Goal: Find specific page/section: Find specific page/section

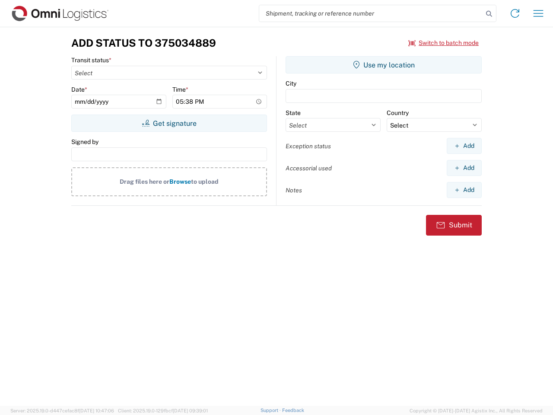
click at [371, 13] on input "search" at bounding box center [371, 13] width 224 height 16
click at [489, 14] on icon at bounding box center [489, 14] width 12 height 12
click at [515, 13] on icon at bounding box center [515, 13] width 14 height 14
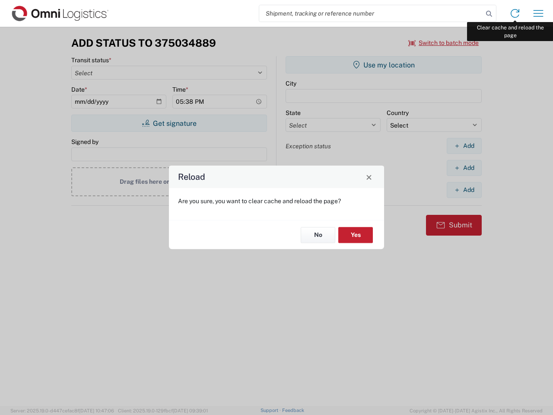
click at [538, 13] on div "Reload Are you sure, you want to clear cache and reload the page? No Yes" at bounding box center [276, 207] width 553 height 415
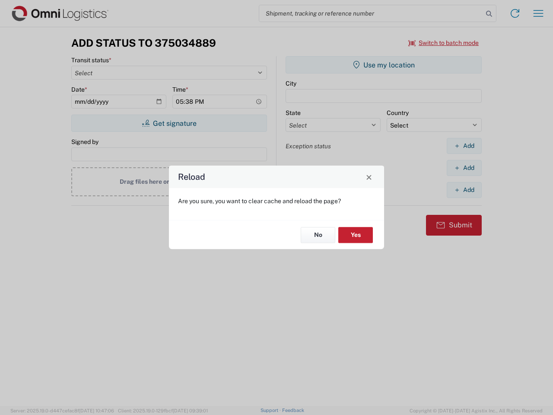
click at [444, 43] on div "Reload Are you sure, you want to clear cache and reload the page? No Yes" at bounding box center [276, 207] width 553 height 415
click at [169, 123] on div "Reload Are you sure, you want to clear cache and reload the page? No Yes" at bounding box center [276, 207] width 553 height 415
click at [383, 65] on div "Reload Are you sure, you want to clear cache and reload the page? No Yes" at bounding box center [276, 207] width 553 height 415
click at [464, 146] on div "Reload Are you sure, you want to clear cache and reload the page? No Yes" at bounding box center [276, 207] width 553 height 415
click at [464, 168] on div "Reload Are you sure, you want to clear cache and reload the page? No Yes" at bounding box center [276, 207] width 553 height 415
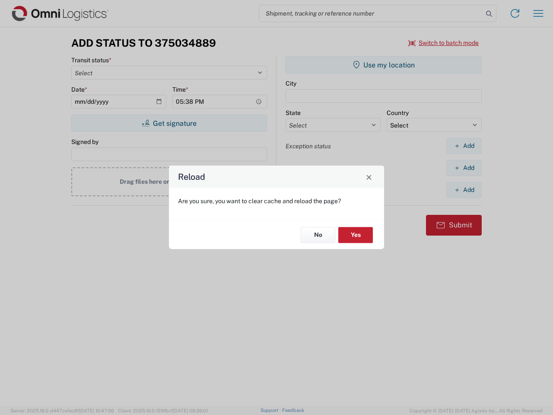
click at [464, 190] on div "Reload Are you sure, you want to clear cache and reload the page? No Yes" at bounding box center [276, 207] width 553 height 415
